Goal: Transaction & Acquisition: Purchase product/service

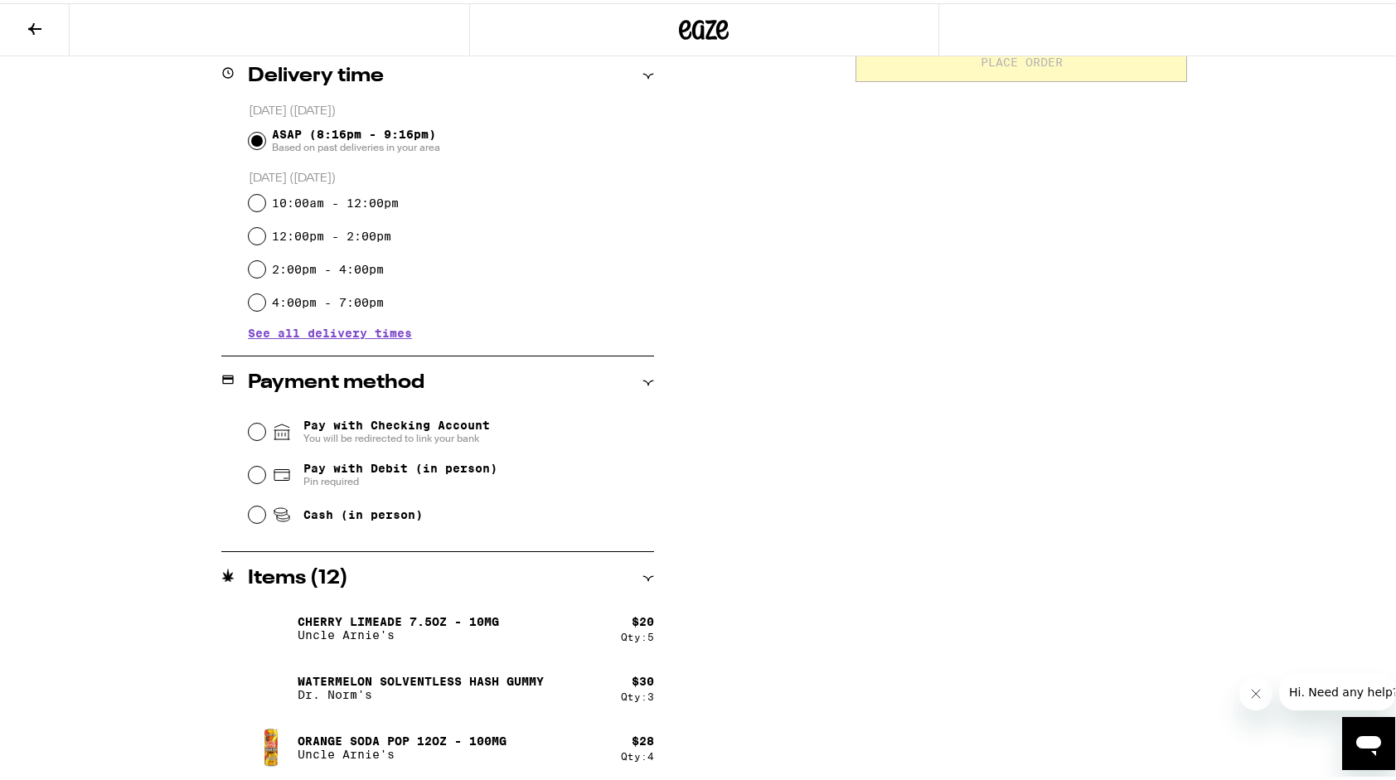
click at [42, 25] on icon at bounding box center [35, 26] width 20 height 20
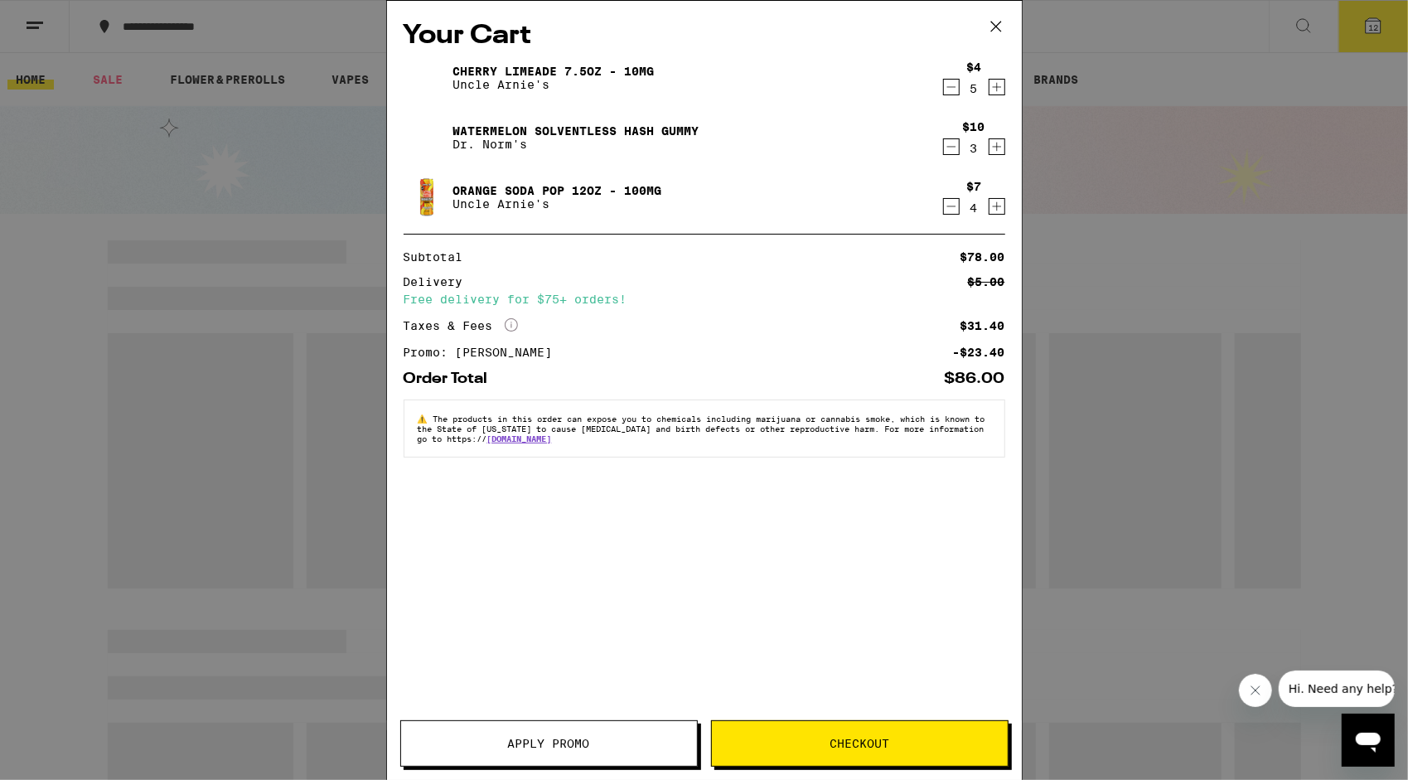
click at [998, 31] on icon at bounding box center [996, 26] width 25 height 25
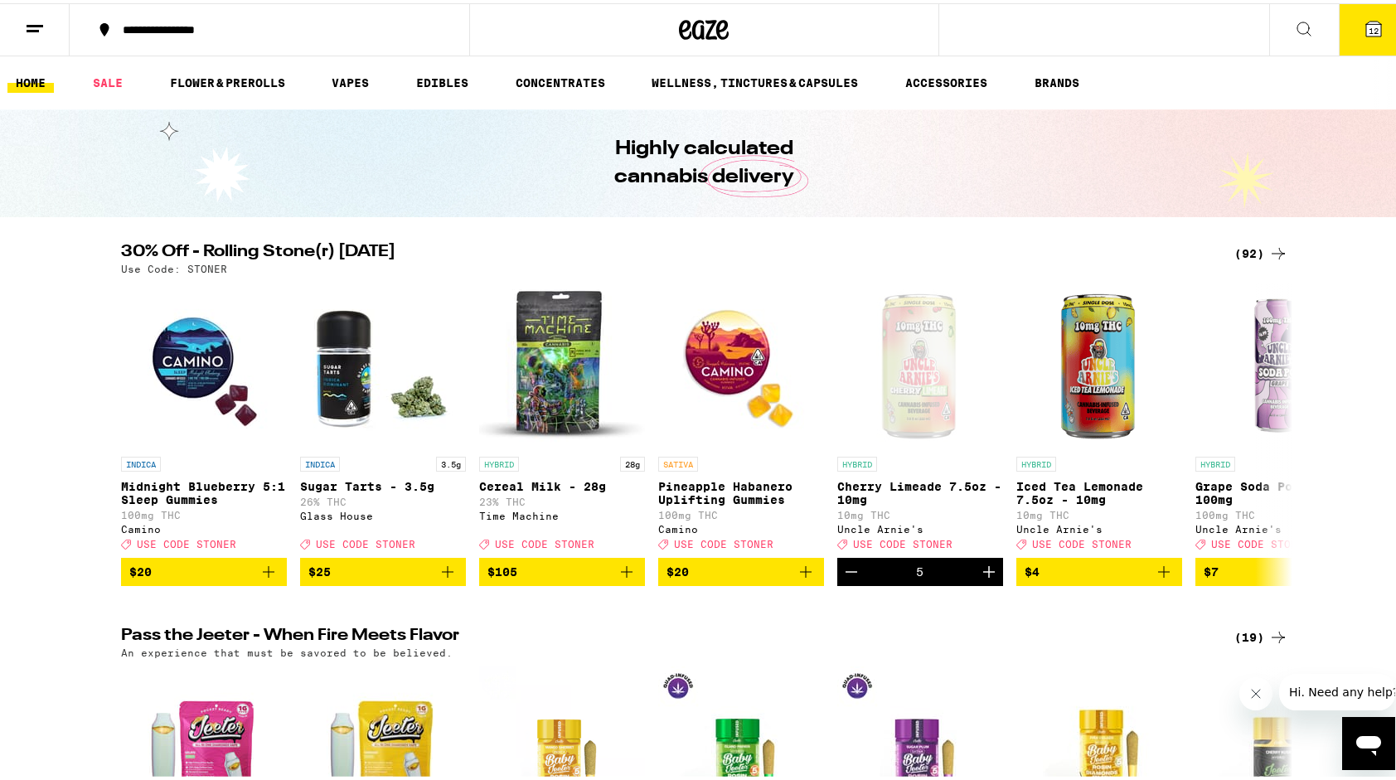
click at [1252, 249] on div "(92)" at bounding box center [1261, 250] width 54 height 20
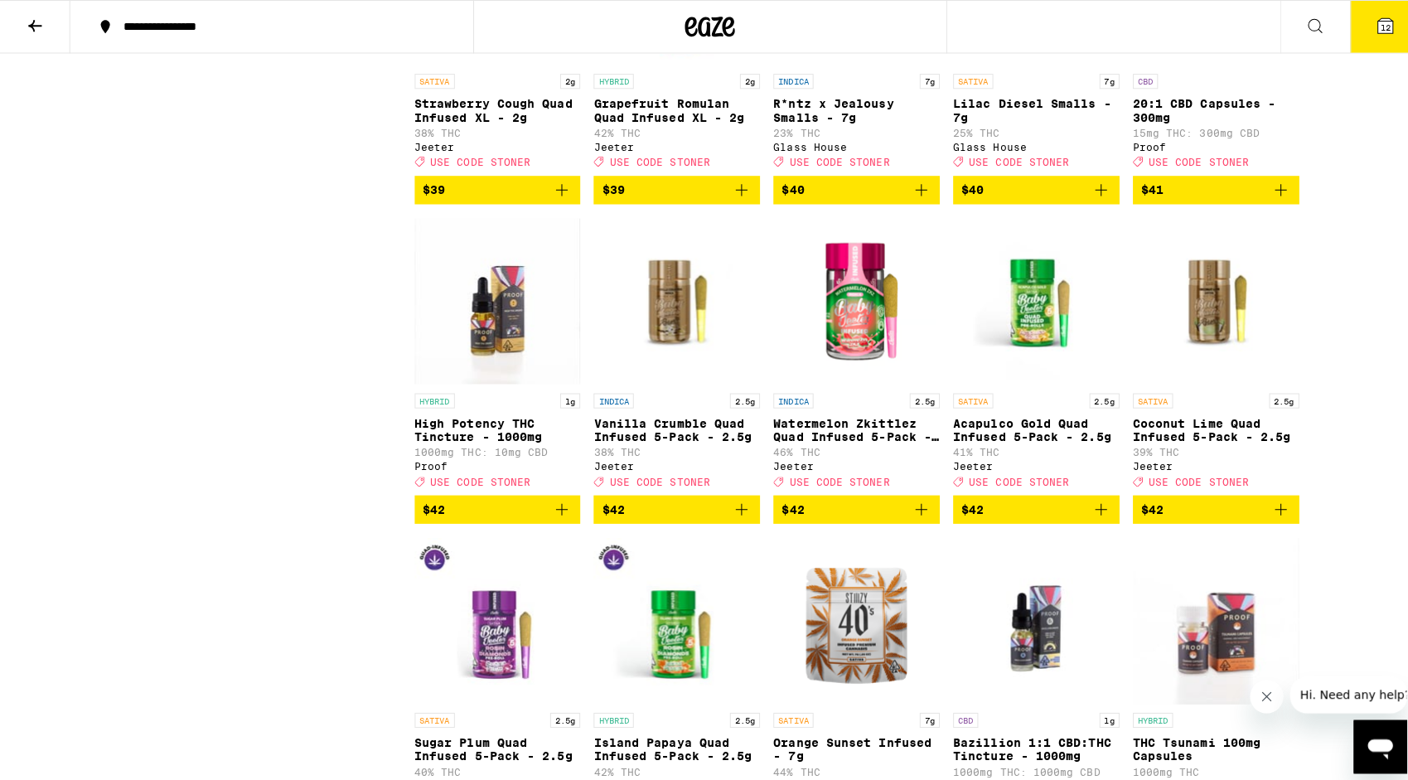
scroll to position [5459, 0]
